Goal: Task Accomplishment & Management: Manage account settings

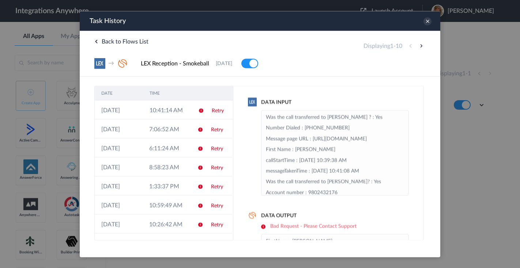
scroll to position [144, 0]
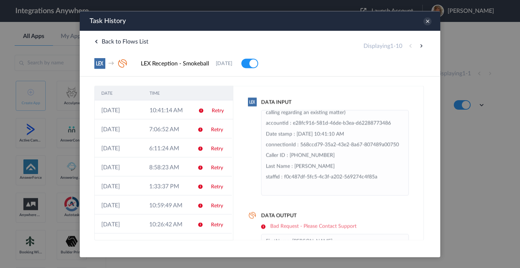
click at [258, 64] on span at bounding box center [249, 63] width 17 height 10
click at [428, 20] on icon at bounding box center [427, 21] width 8 height 8
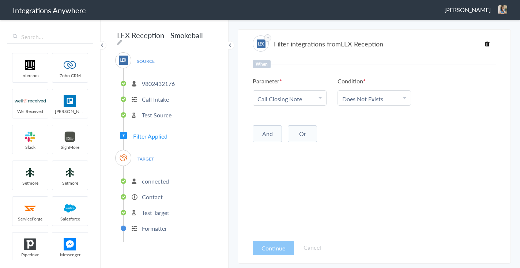
scroll to position [852, 0]
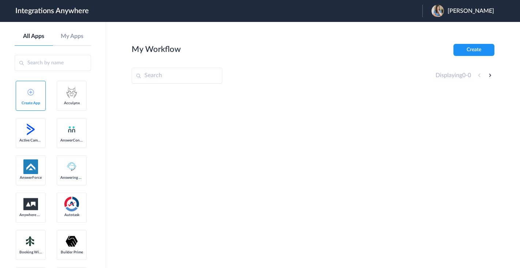
click at [155, 49] on h2 "My Workflow" at bounding box center [156, 50] width 49 height 10
click at [398, 10] on header "Integrations Anywhere Launch Account [PERSON_NAME] My Account Logout" at bounding box center [260, 11] width 520 height 22
click at [161, 78] on input "text" at bounding box center [177, 76] width 91 height 16
click at [186, 11] on header "Integrations Anywhere Launch Account JENNIFER R. BONDY My Account Logout" at bounding box center [260, 11] width 520 height 22
click at [175, 74] on input "text" at bounding box center [177, 76] width 91 height 16
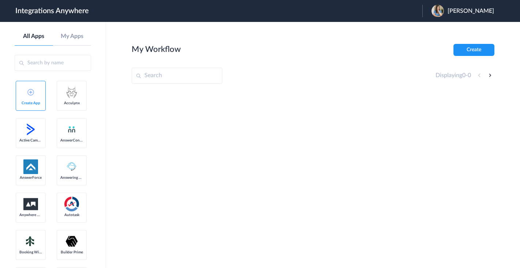
paste input "9802432176"
type input "9802432176"
click at [41, 62] on input "text" at bounding box center [53, 63] width 76 height 16
paste input "9802432176"
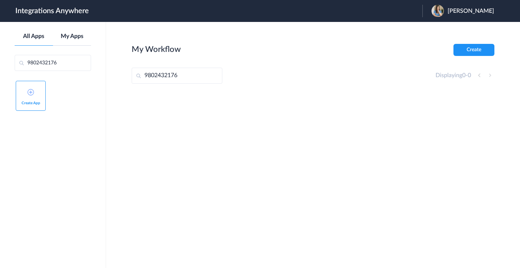
type input "9802432176"
click at [70, 35] on link "My Apps" at bounding box center [72, 36] width 38 height 7
click at [344, 116] on div at bounding box center [313, 146] width 363 height 110
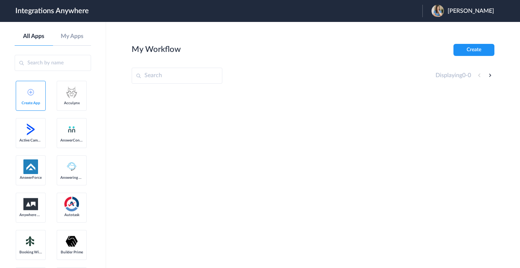
click at [45, 10] on h1 "Integrations Anywhere" at bounding box center [51, 11] width 73 height 9
click at [78, 37] on link "My Apps" at bounding box center [72, 36] width 38 height 7
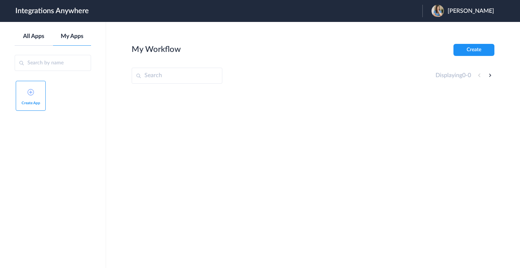
click at [34, 36] on link "All Apps" at bounding box center [34, 36] width 38 height 7
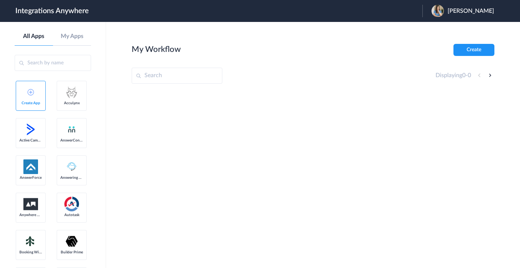
click at [471, 10] on span "JENNIFER R. BONDY" at bounding box center [470, 11] width 46 height 7
click at [428, 29] on link "Logout" at bounding box center [435, 29] width 15 height 5
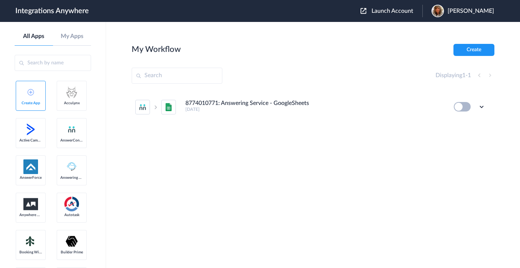
click at [386, 11] on span "Launch Account" at bounding box center [392, 11] width 42 height 6
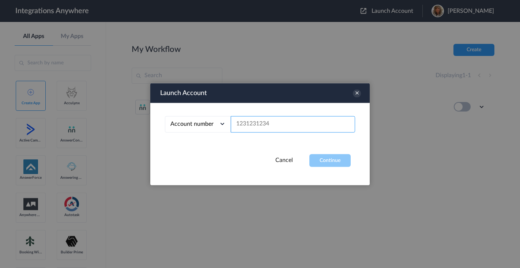
click at [249, 123] on input "text" at bounding box center [293, 124] width 124 height 16
paste input "9802432176"
type input "9802432176"
click at [333, 162] on button "Continue" at bounding box center [329, 160] width 41 height 13
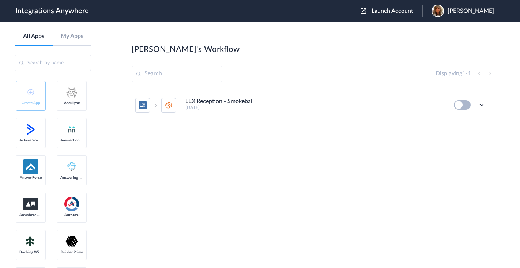
click at [459, 104] on button at bounding box center [462, 105] width 17 height 10
click at [230, 103] on h4 "LEX Reception - Smokeball" at bounding box center [219, 101] width 68 height 7
click at [481, 105] on icon at bounding box center [481, 104] width 7 height 7
click at [456, 120] on link "Edit" at bounding box center [452, 121] width 18 height 5
click at [462, 103] on button at bounding box center [462, 105] width 17 height 10
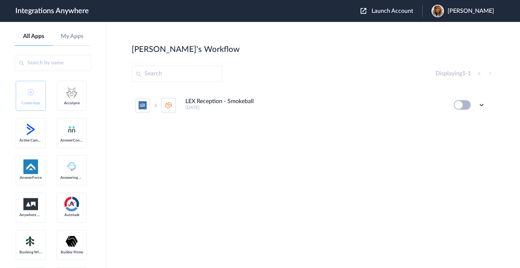
click at [459, 105] on button at bounding box center [462, 105] width 17 height 10
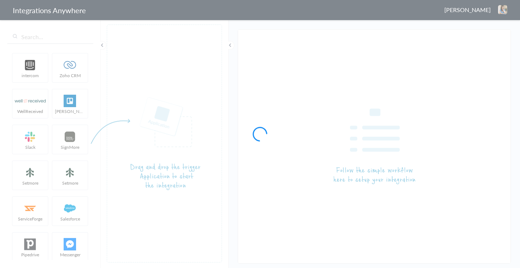
type input "LEX Reception - Smokeball"
